Goal: Task Accomplishment & Management: Complete application form

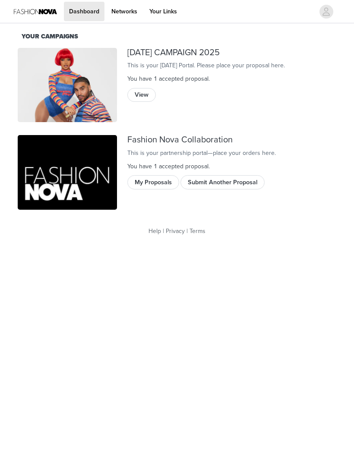
click at [167, 187] on button "My Proposals" at bounding box center [153, 182] width 52 height 14
click at [258, 188] on button "Submit Another Proposal" at bounding box center [222, 182] width 84 height 14
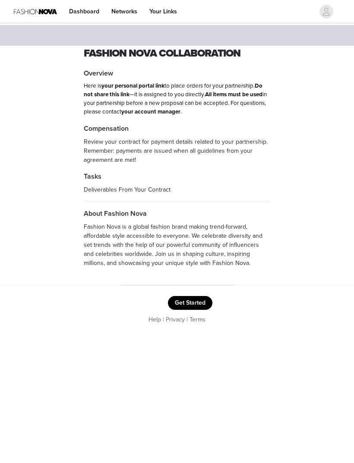
click at [198, 301] on button "Get Started" at bounding box center [190, 303] width 44 height 14
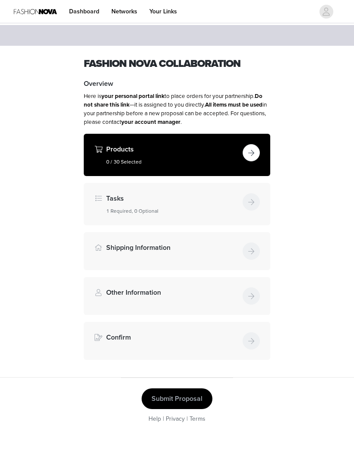
click at [251, 152] on button "button" at bounding box center [250, 152] width 17 height 17
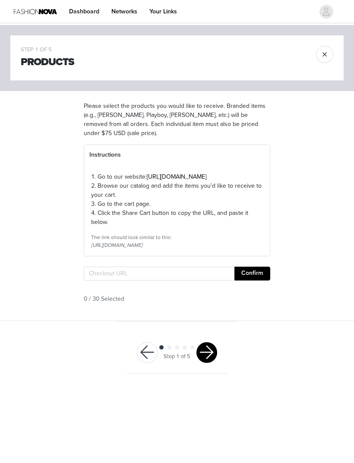
click at [173, 280] on section "Please select the products you would like to receive. Branded items (e.g., [PER…" at bounding box center [176, 205] width 207 height 229
click at [173, 280] on input "text" at bounding box center [159, 274] width 151 height 14
click at [167, 280] on input "text" at bounding box center [159, 274] width 151 height 14
paste input "[URL][DOMAIN_NAME]"
type input "[URL][DOMAIN_NAME]"
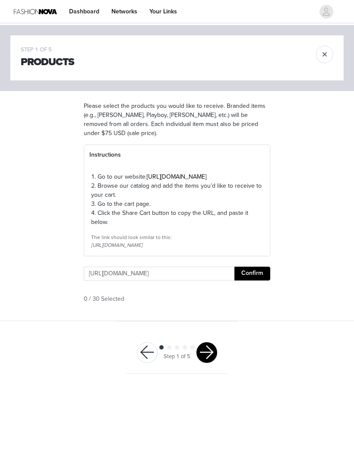
click at [259, 280] on button "Confirm" at bounding box center [252, 274] width 36 height 14
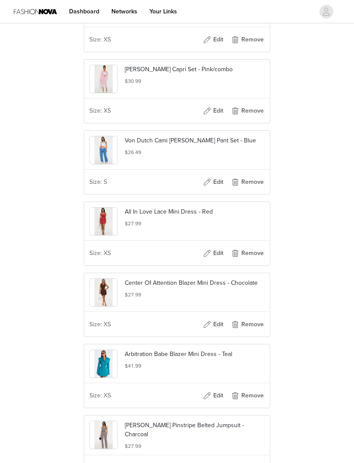
scroll to position [2047, 0]
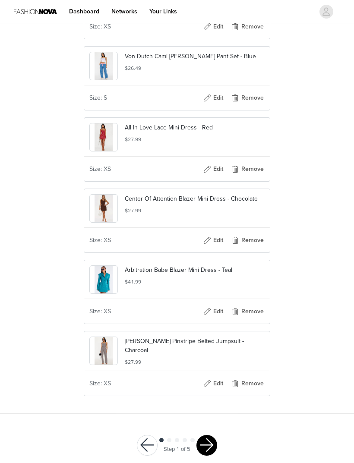
click at [207, 455] on button "button" at bounding box center [206, 445] width 21 height 21
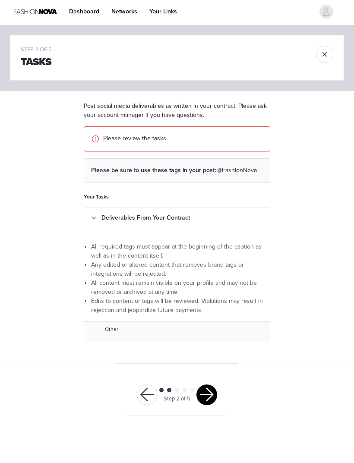
click at [213, 392] on button "button" at bounding box center [206, 394] width 21 height 21
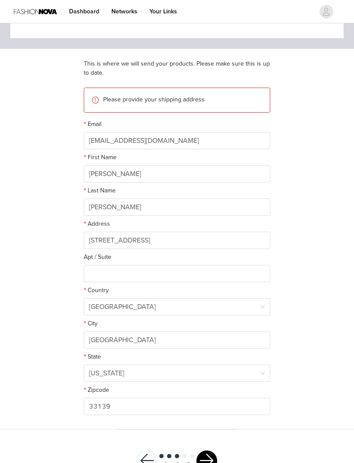
scroll to position [44, 0]
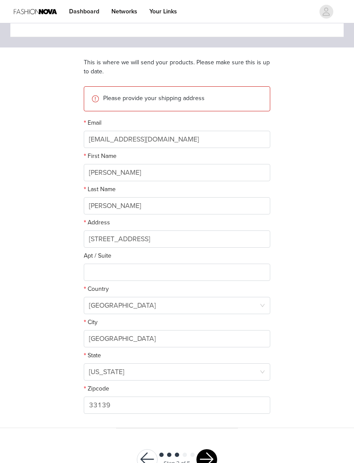
click at [215, 457] on button "button" at bounding box center [206, 459] width 21 height 21
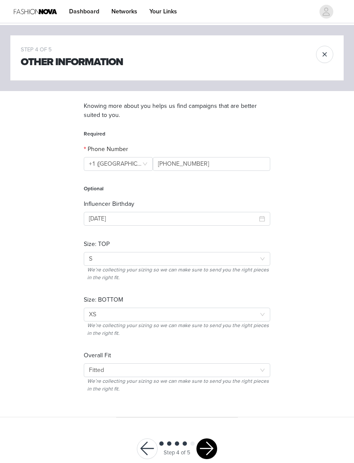
scroll to position [17, 0]
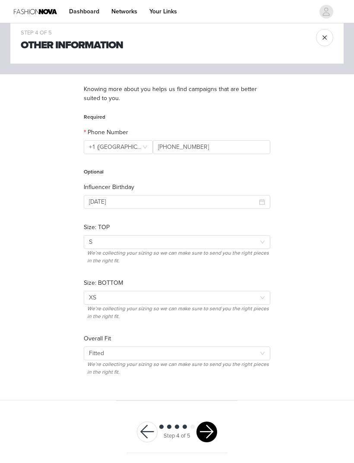
click at [211, 424] on button "button" at bounding box center [206, 431] width 21 height 21
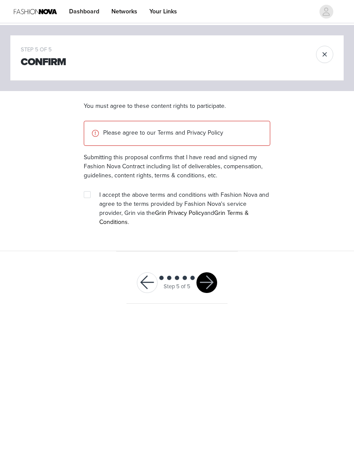
click at [96, 193] on div "I accept the above terms and conditions with Fashion Nova and agree to the term…" at bounding box center [177, 208] width 186 height 36
click at [94, 190] on div at bounding box center [90, 194] width 12 height 9
click at [87, 195] on input "checkbox" at bounding box center [87, 194] width 6 height 6
checkbox input "true"
click at [204, 280] on button "button" at bounding box center [206, 282] width 21 height 21
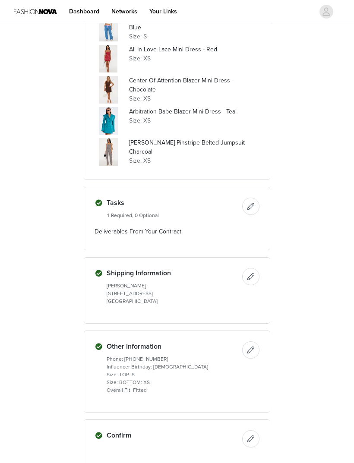
scroll to position [985, 0]
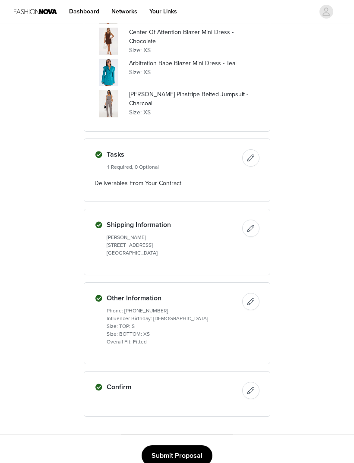
click at [186, 455] on button "Submit Proposal" at bounding box center [176, 455] width 71 height 21
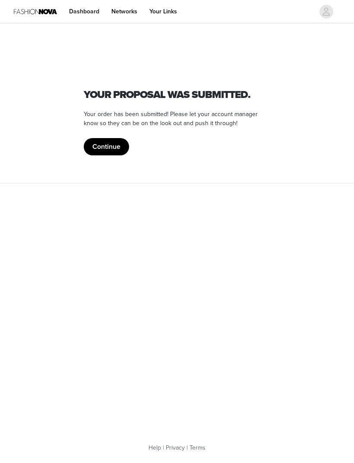
scroll to position [0, 0]
click at [115, 152] on button "Continue" at bounding box center [106, 146] width 45 height 17
